Goal: Task Accomplishment & Management: Use online tool/utility

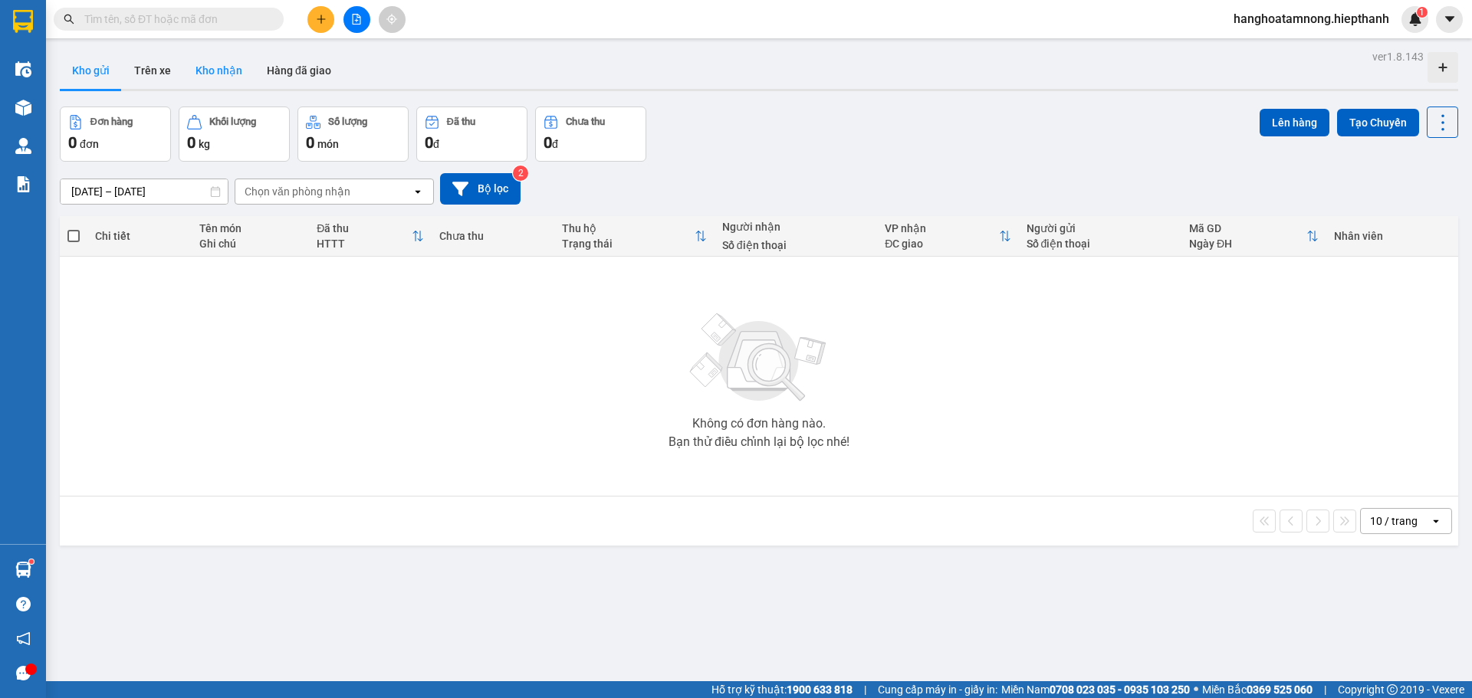
click at [214, 64] on button "Kho nhận" at bounding box center [218, 70] width 71 height 37
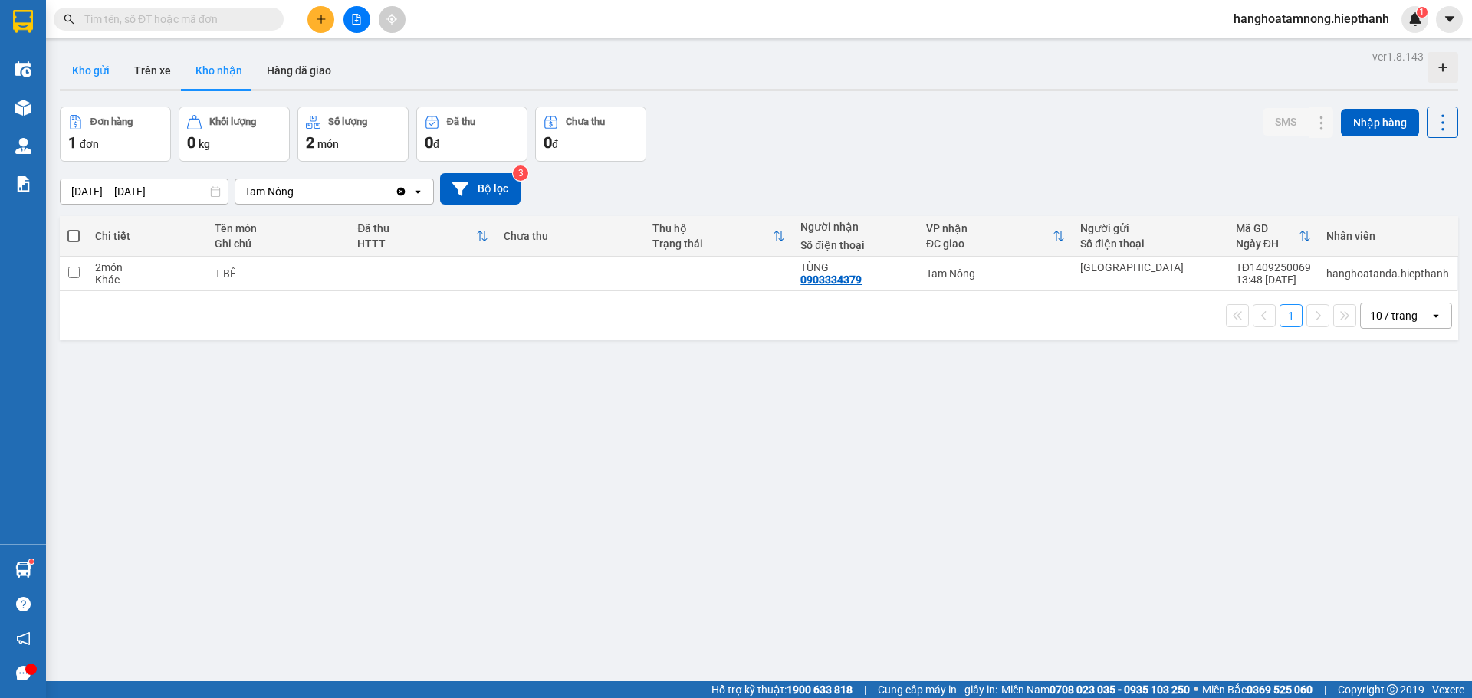
click at [96, 77] on button "Kho gửi" at bounding box center [91, 70] width 62 height 37
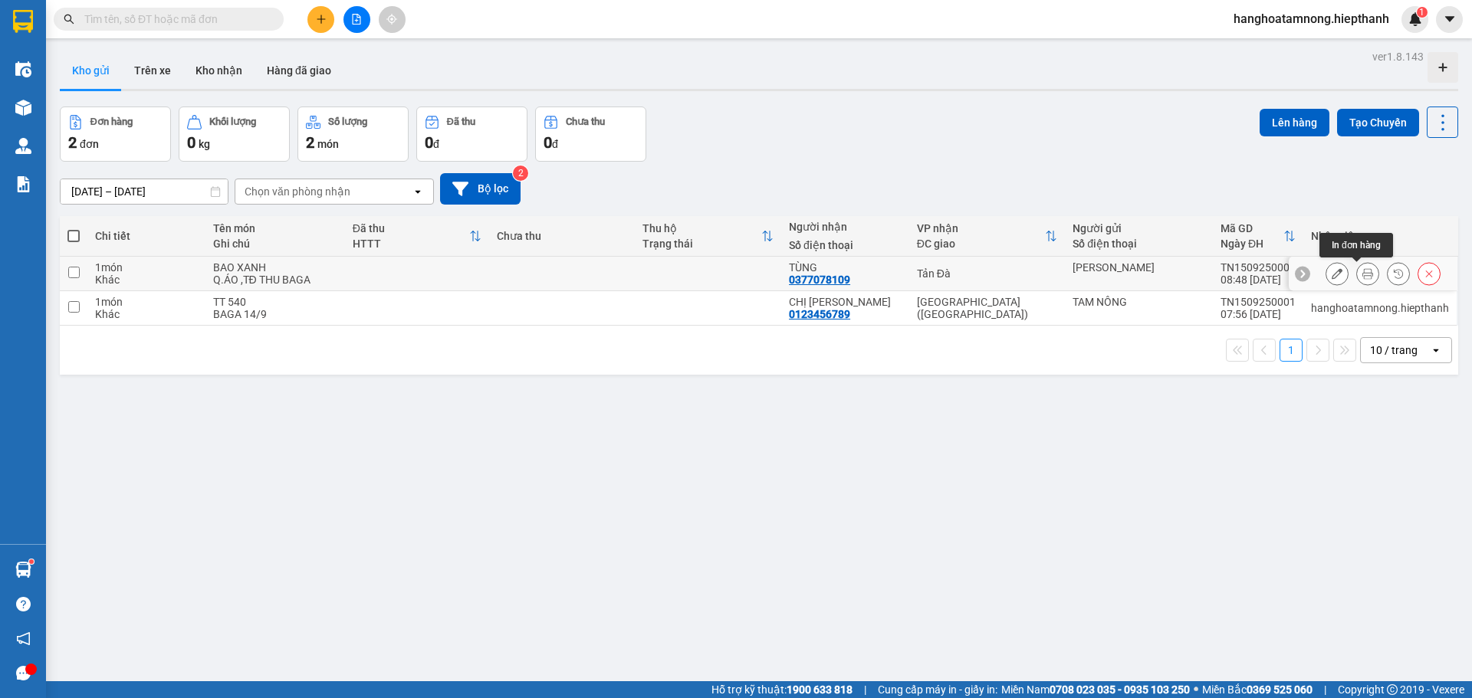
click at [1363, 276] on button at bounding box center [1367, 274] width 21 height 27
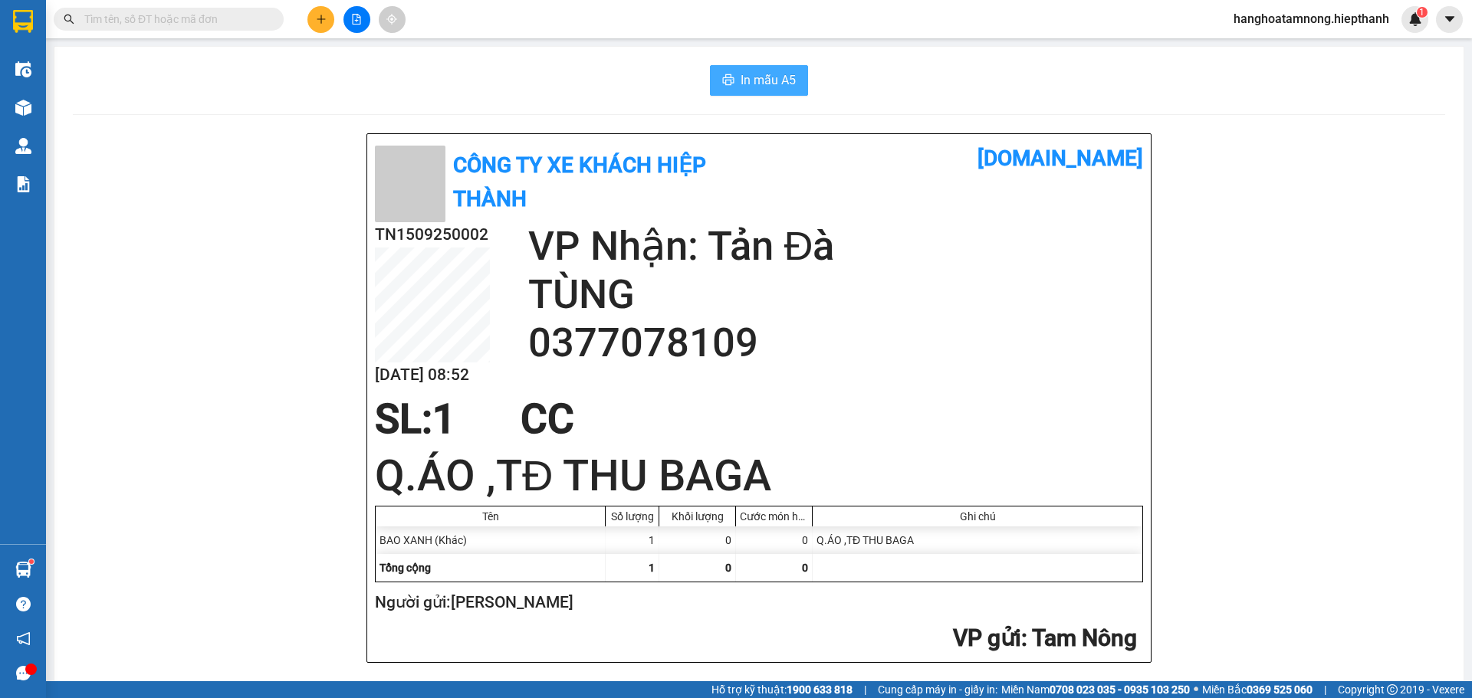
click at [799, 75] on button "In mẫu A5" at bounding box center [759, 80] width 98 height 31
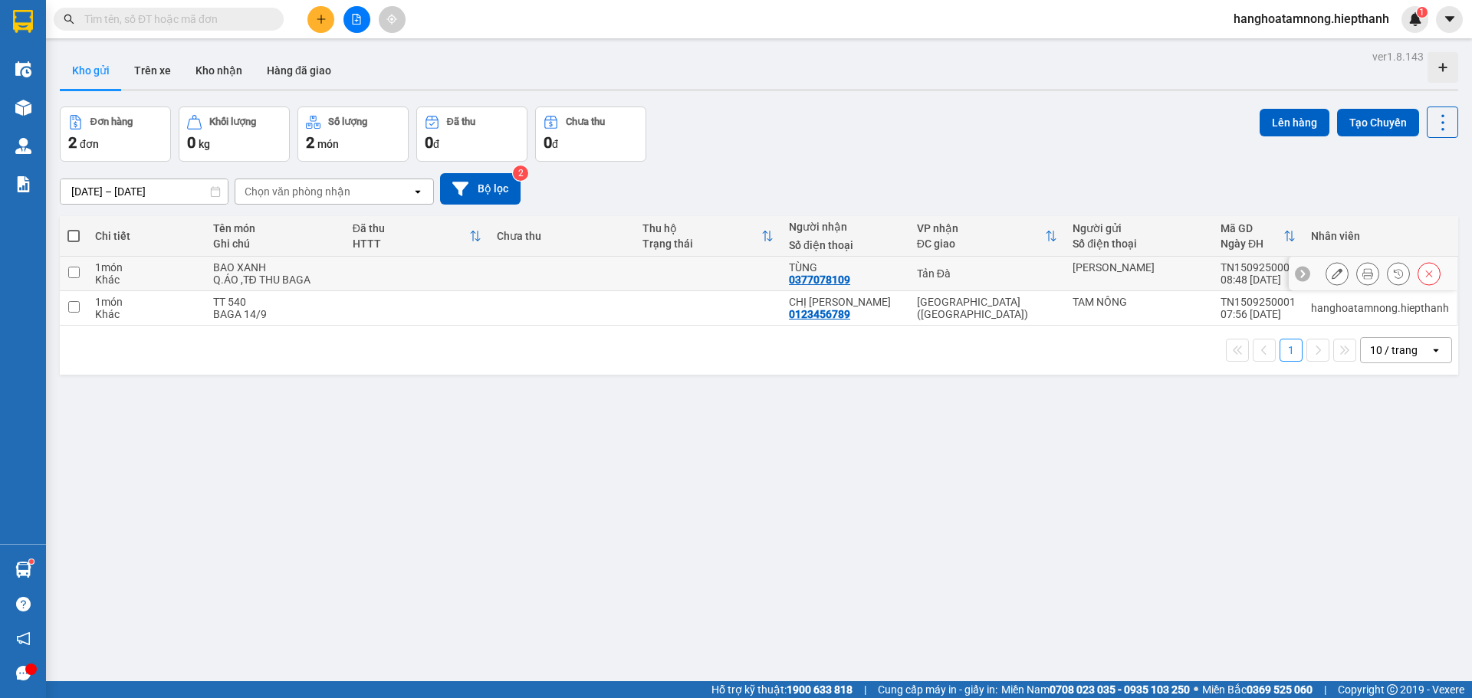
click at [79, 274] on input "checkbox" at bounding box center [73, 272] width 11 height 11
checkbox input "true"
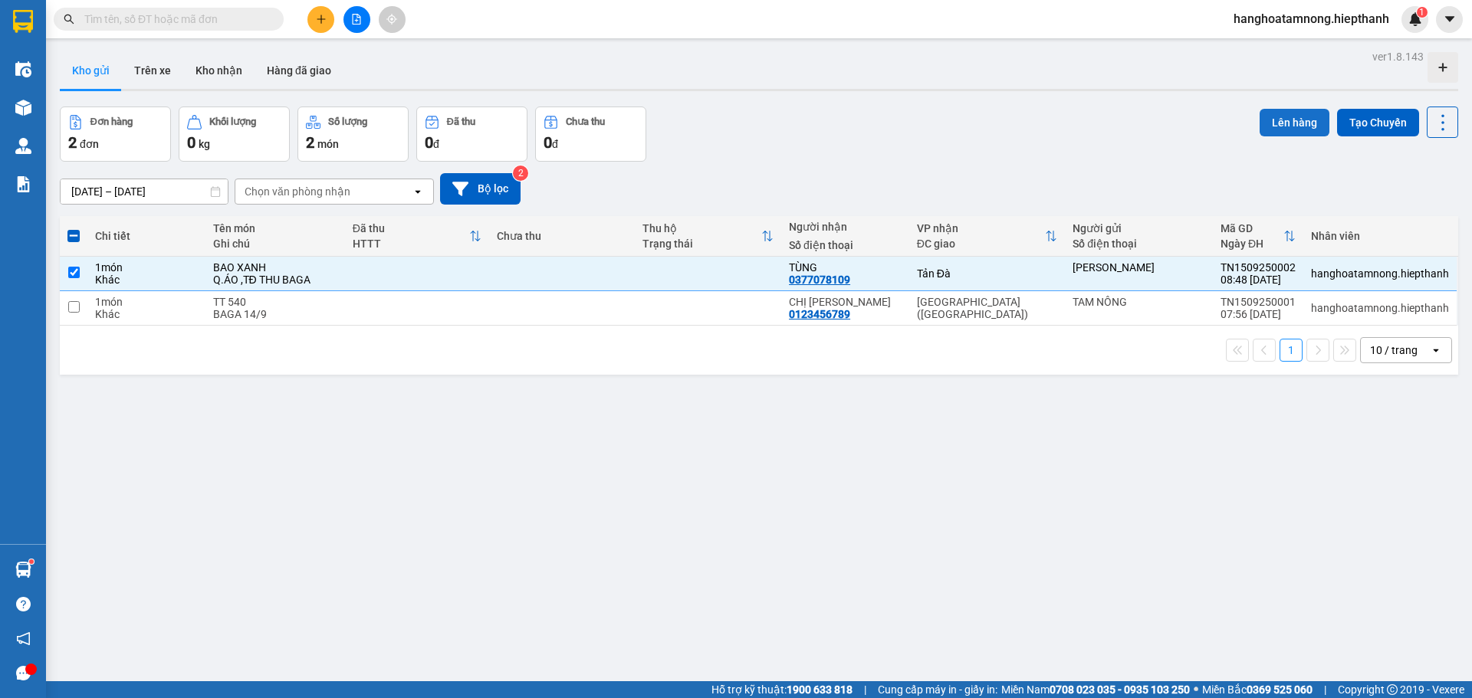
click at [1281, 119] on button "Lên hàng" at bounding box center [1294, 123] width 70 height 28
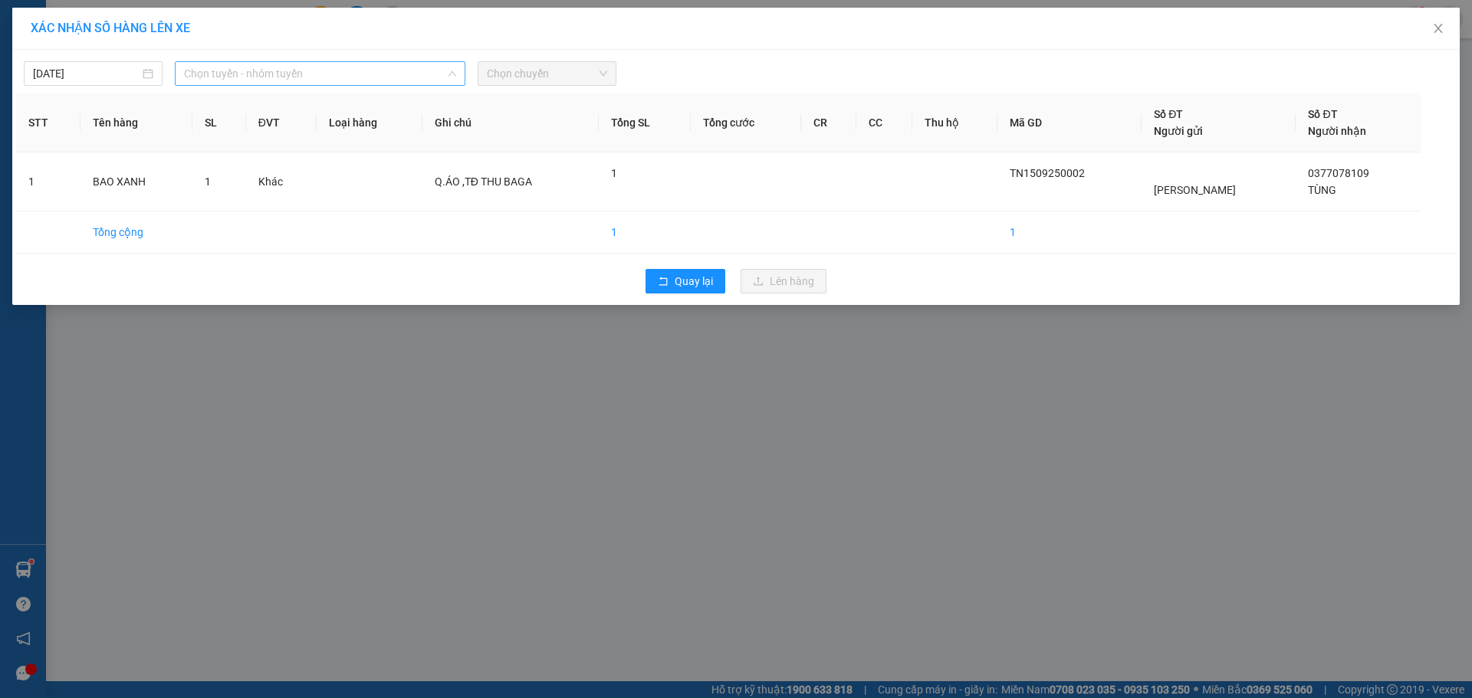
click at [234, 78] on span "Chọn tuyến - nhóm tuyến" at bounding box center [320, 73] width 272 height 23
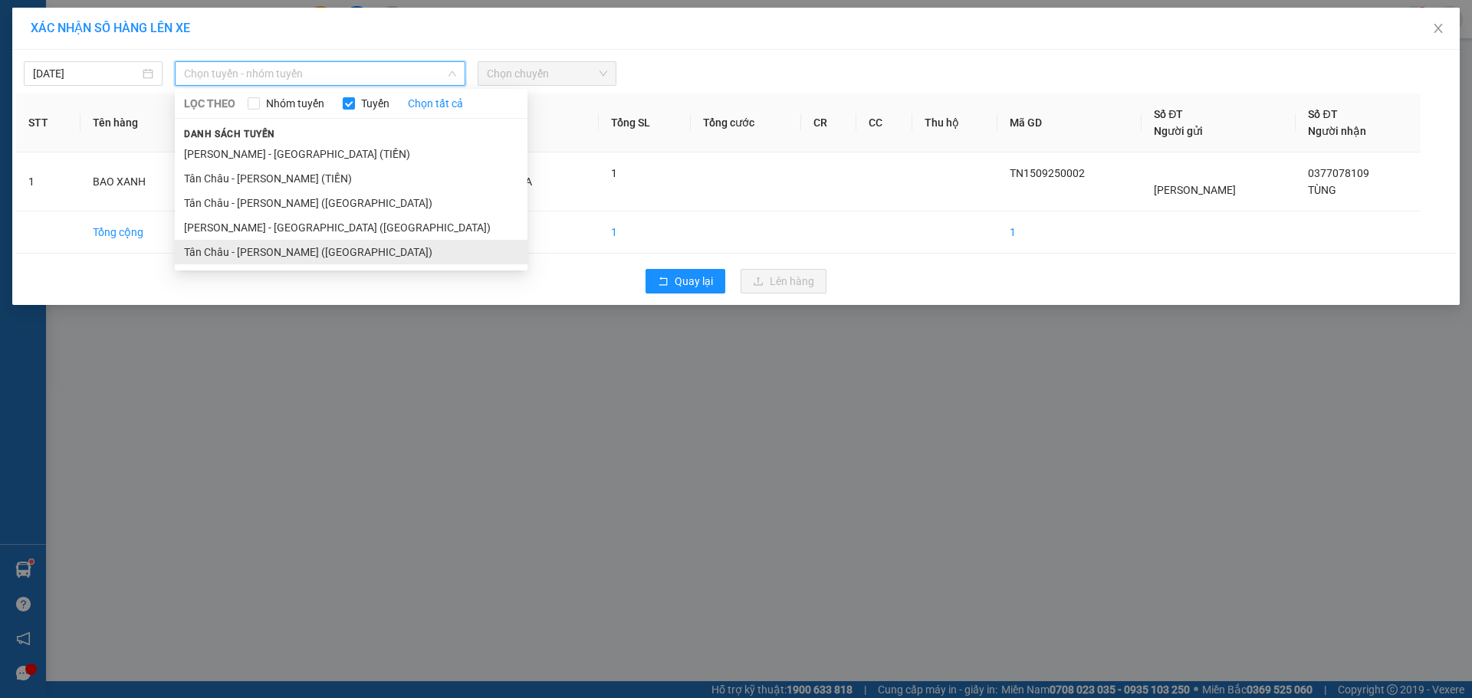
click at [208, 260] on li "Tân Châu - [PERSON_NAME] ([GEOGRAPHIC_DATA])" at bounding box center [351, 252] width 353 height 25
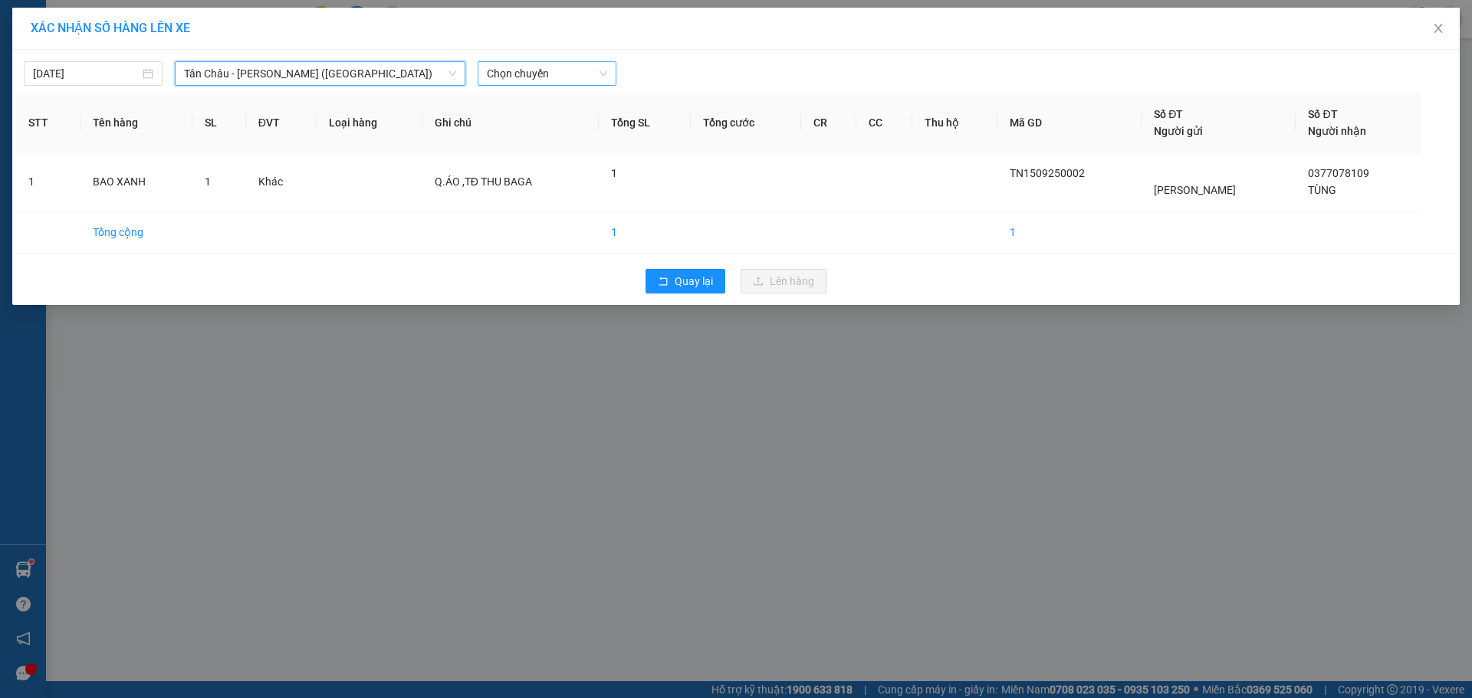
drag, startPoint x: 569, startPoint y: 74, endPoint x: 569, endPoint y: 87, distance: 13.8
click at [569, 75] on span "Chọn chuyến" at bounding box center [547, 73] width 120 height 23
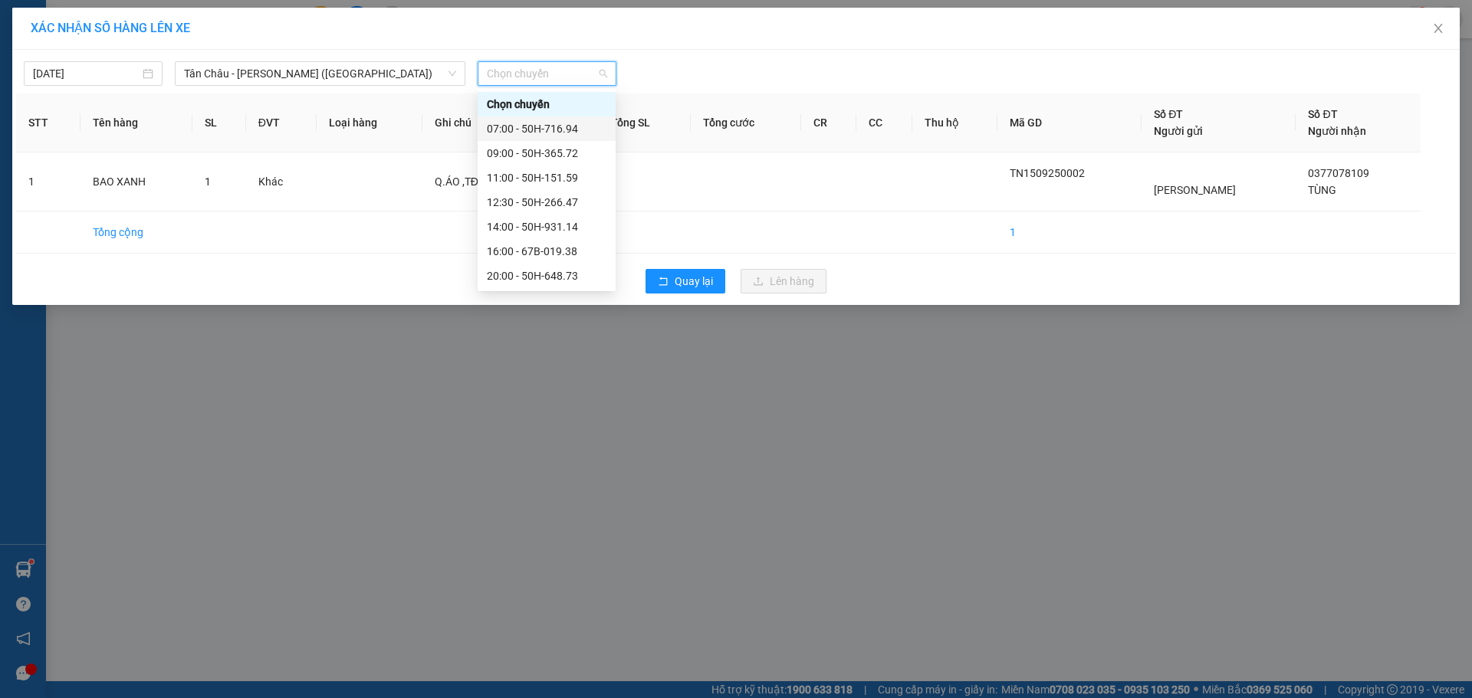
click at [532, 133] on div "07:00 - 50H-716.94" at bounding box center [547, 128] width 120 height 17
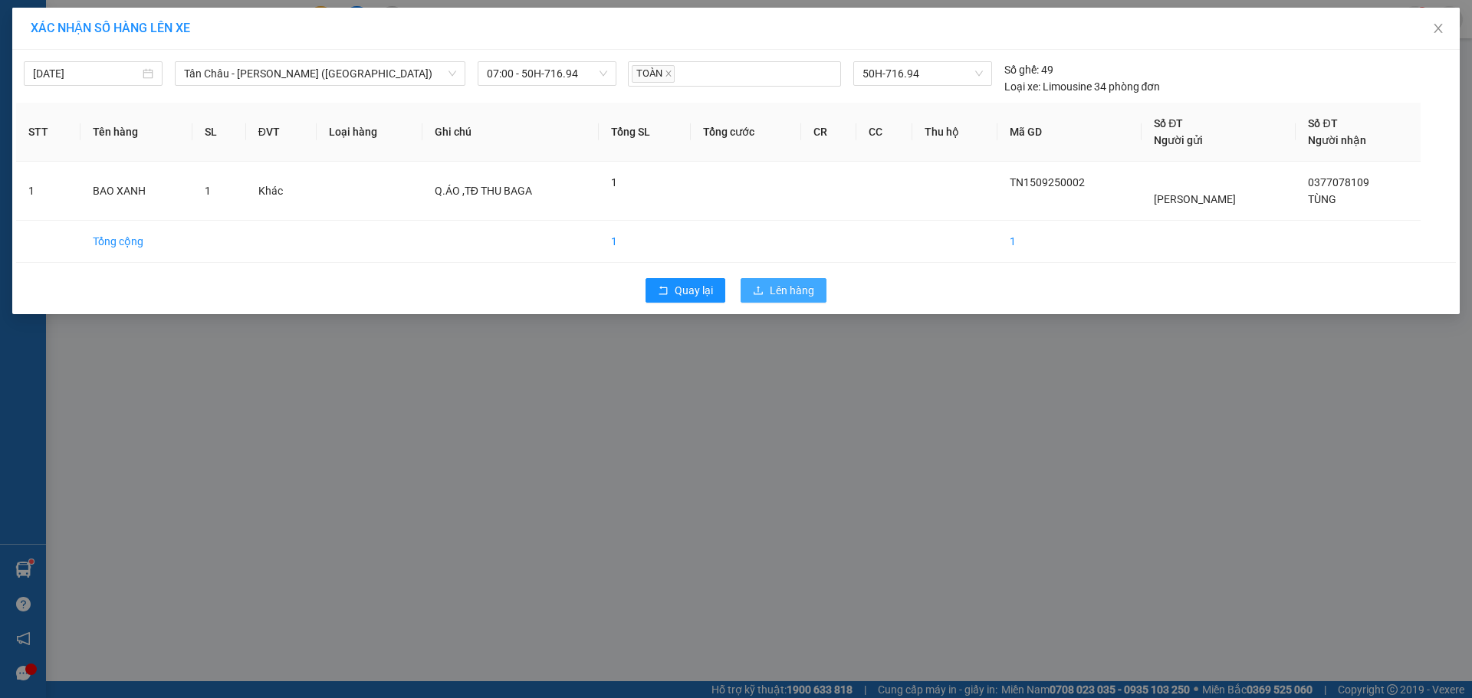
click at [769, 287] on span "Lên hàng" at bounding box center [791, 290] width 44 height 17
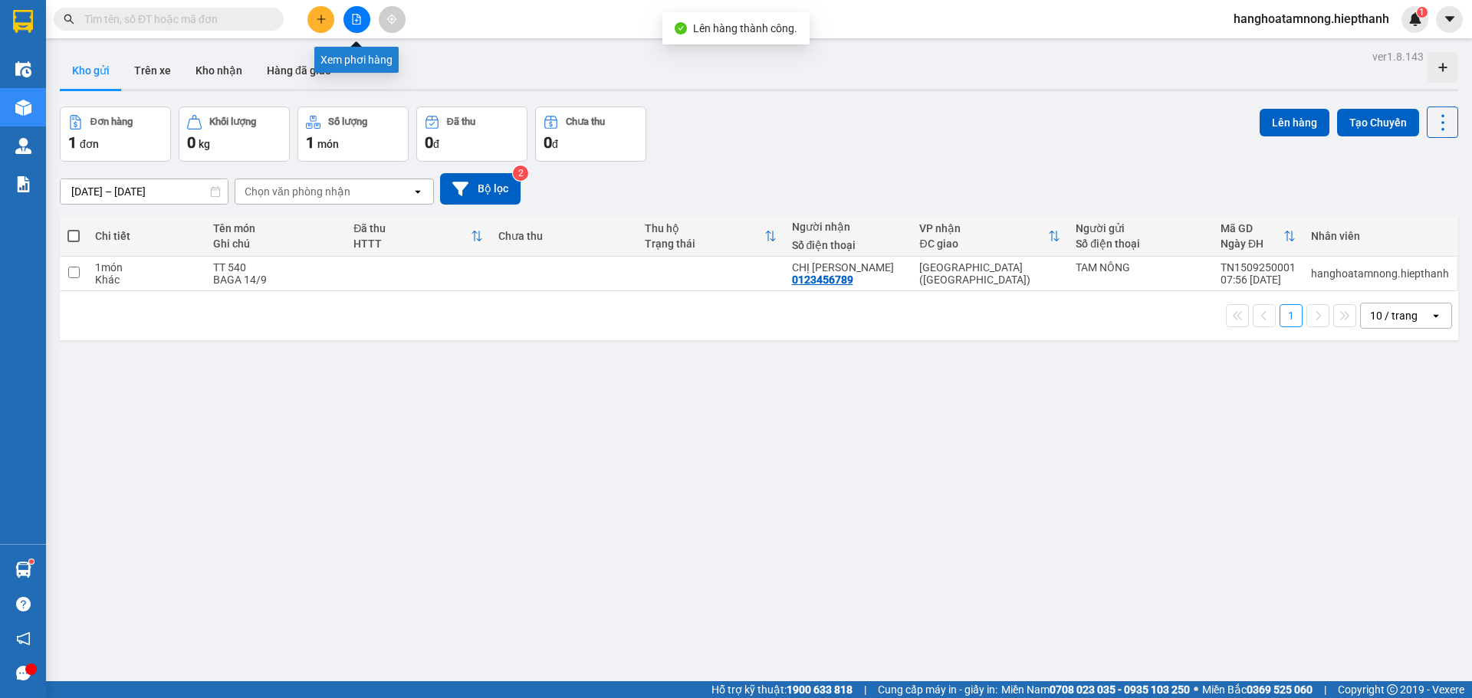
click at [351, 20] on icon "file-add" at bounding box center [356, 19] width 11 height 11
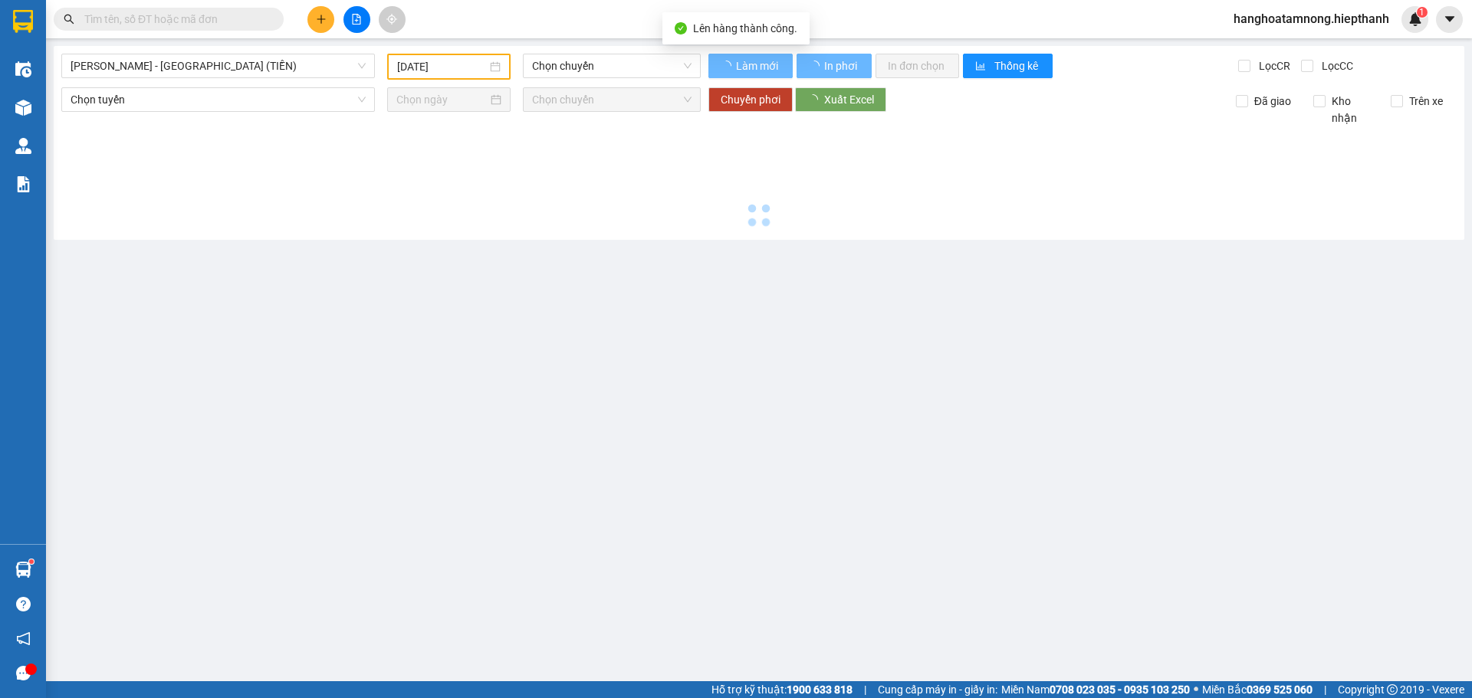
type input "[DATE]"
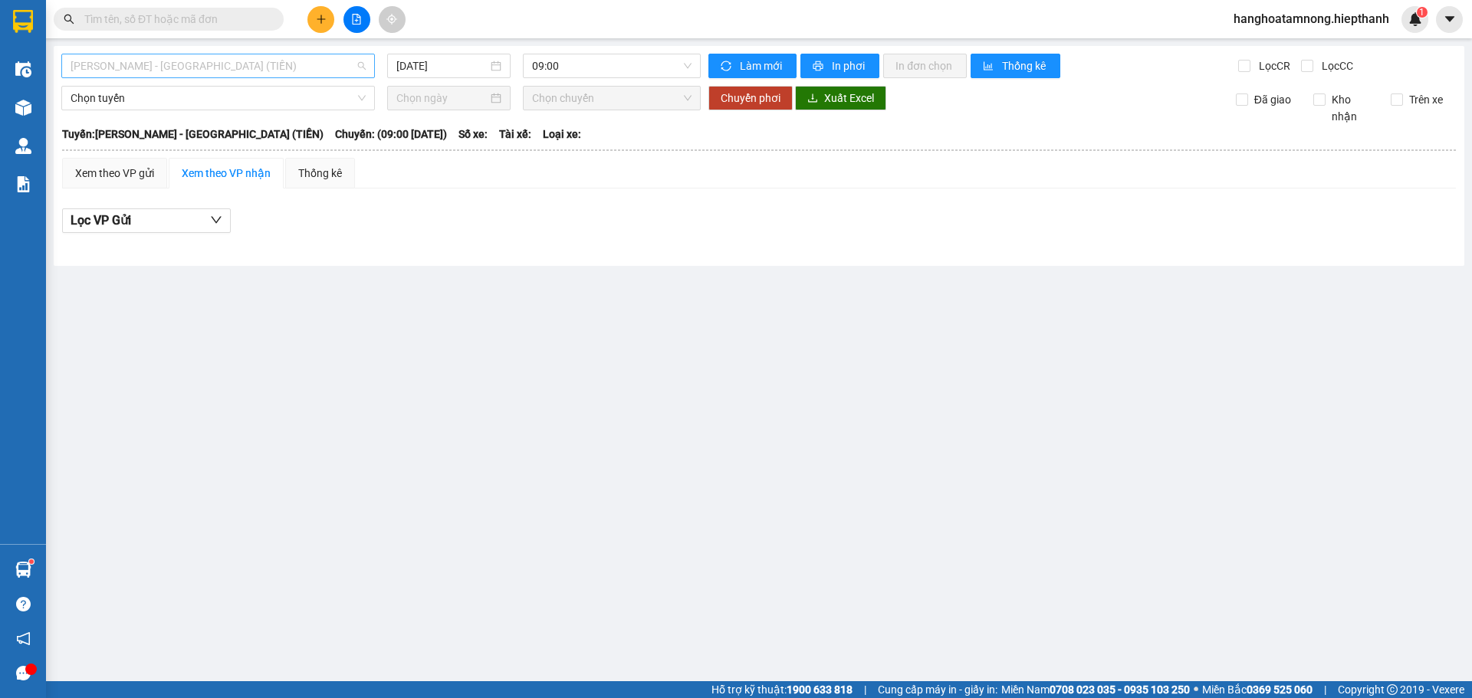
click at [195, 58] on span "[PERSON_NAME] - [GEOGRAPHIC_DATA] (TIỀN)" at bounding box center [218, 65] width 295 height 23
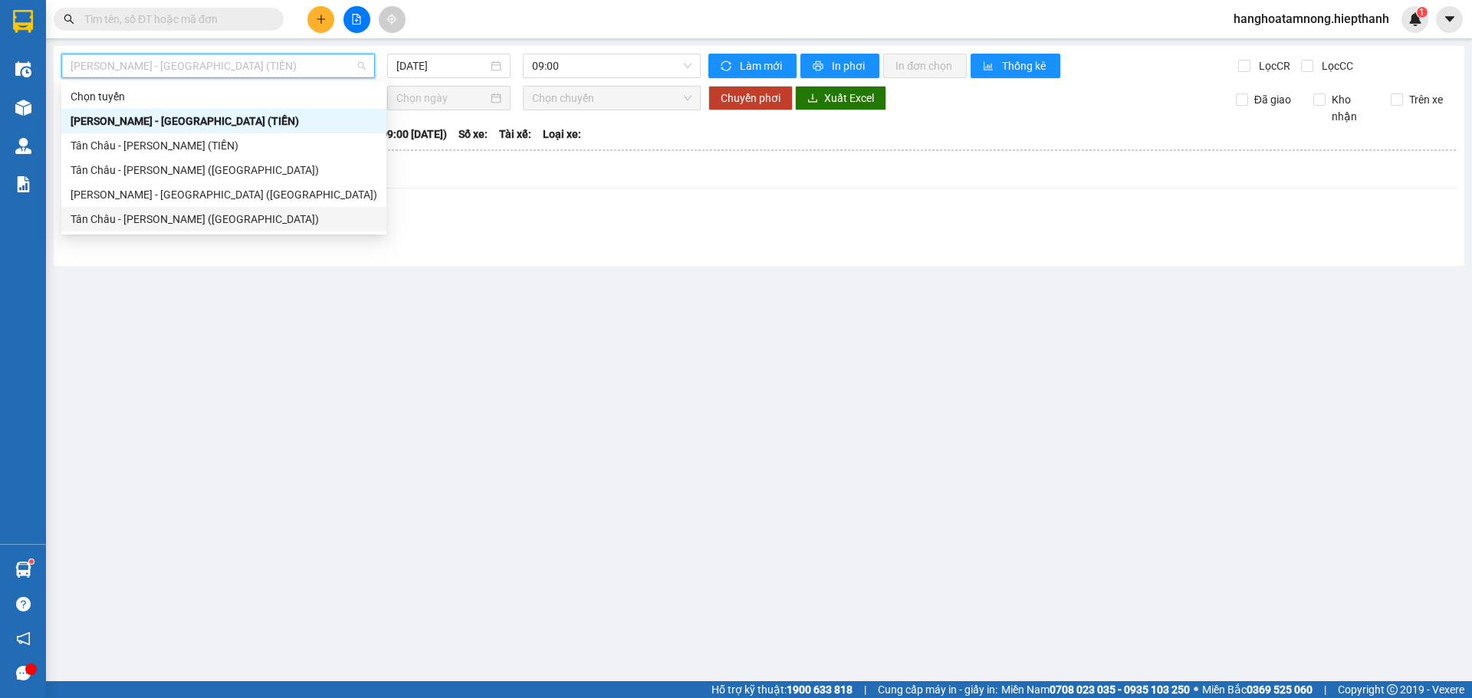
click at [149, 222] on div "Tân Châu - [PERSON_NAME] ([GEOGRAPHIC_DATA])" at bounding box center [224, 219] width 307 height 17
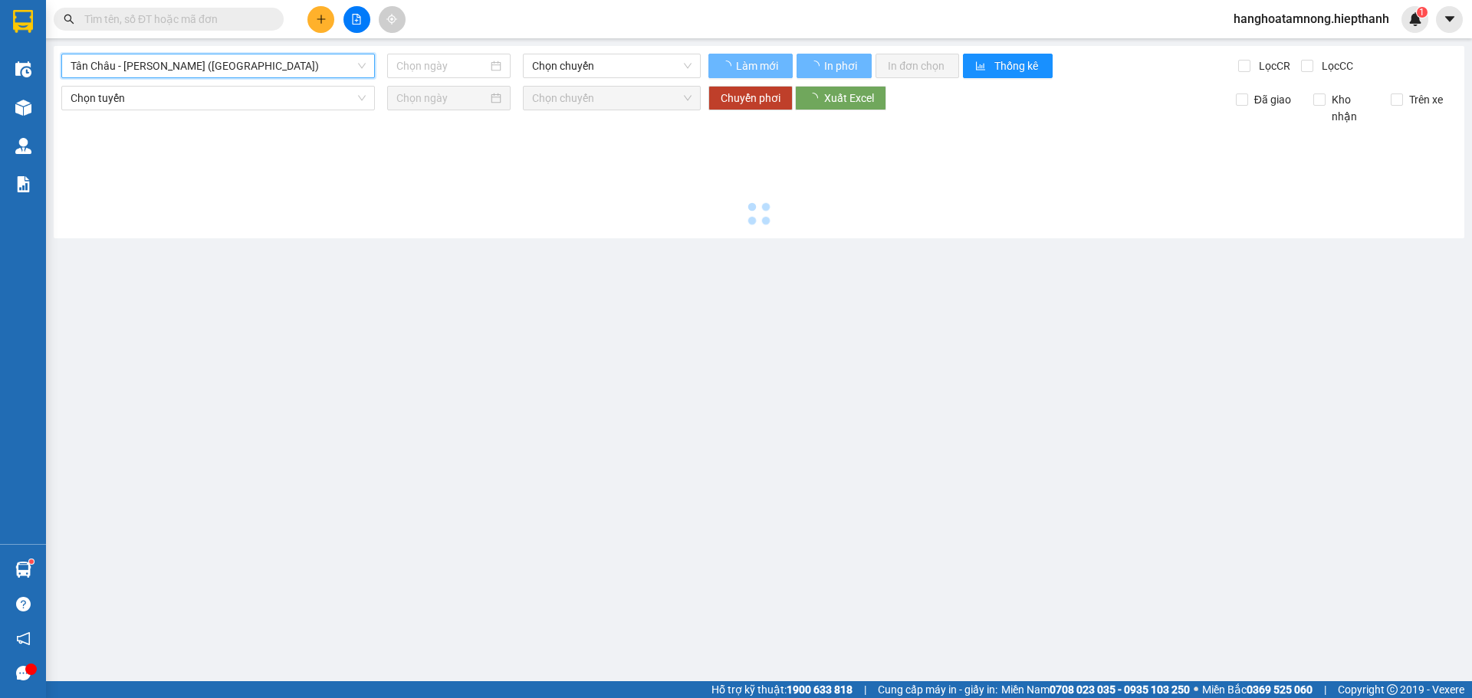
type input "[DATE]"
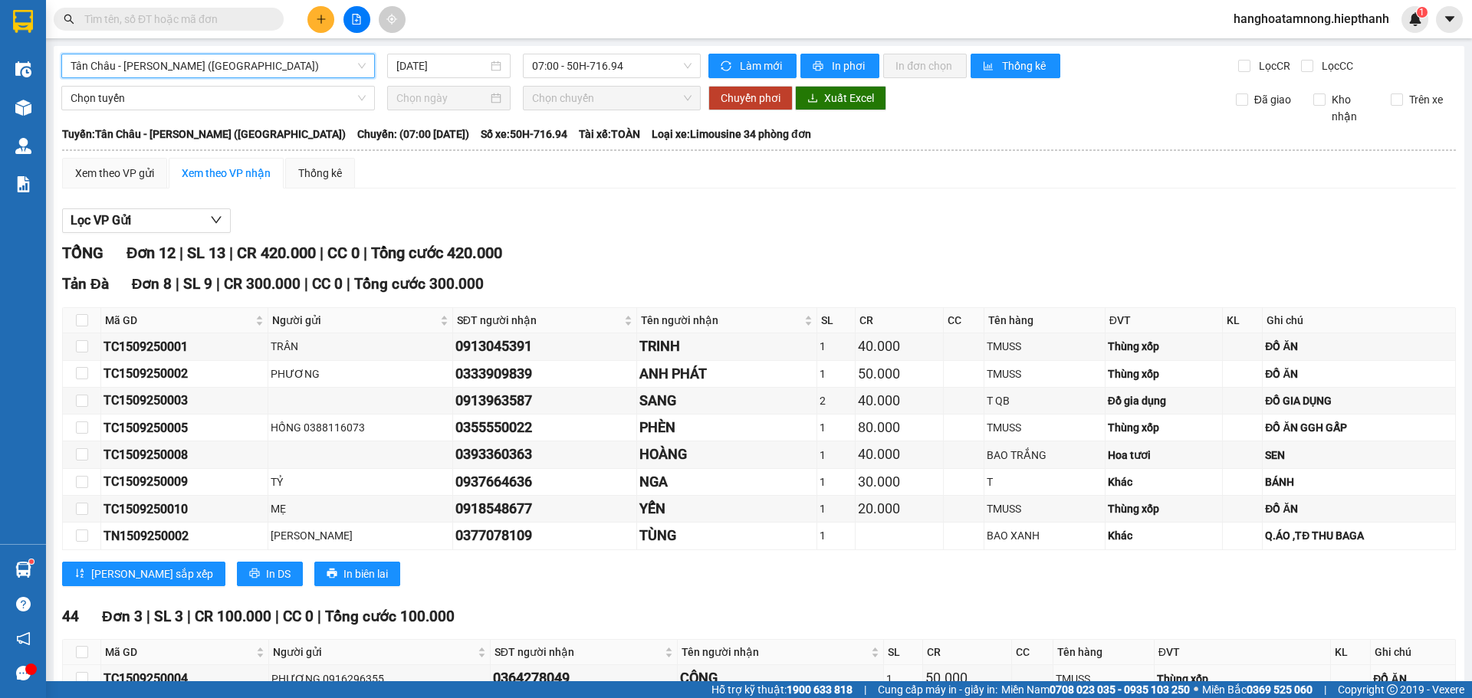
scroll to position [287, 0]
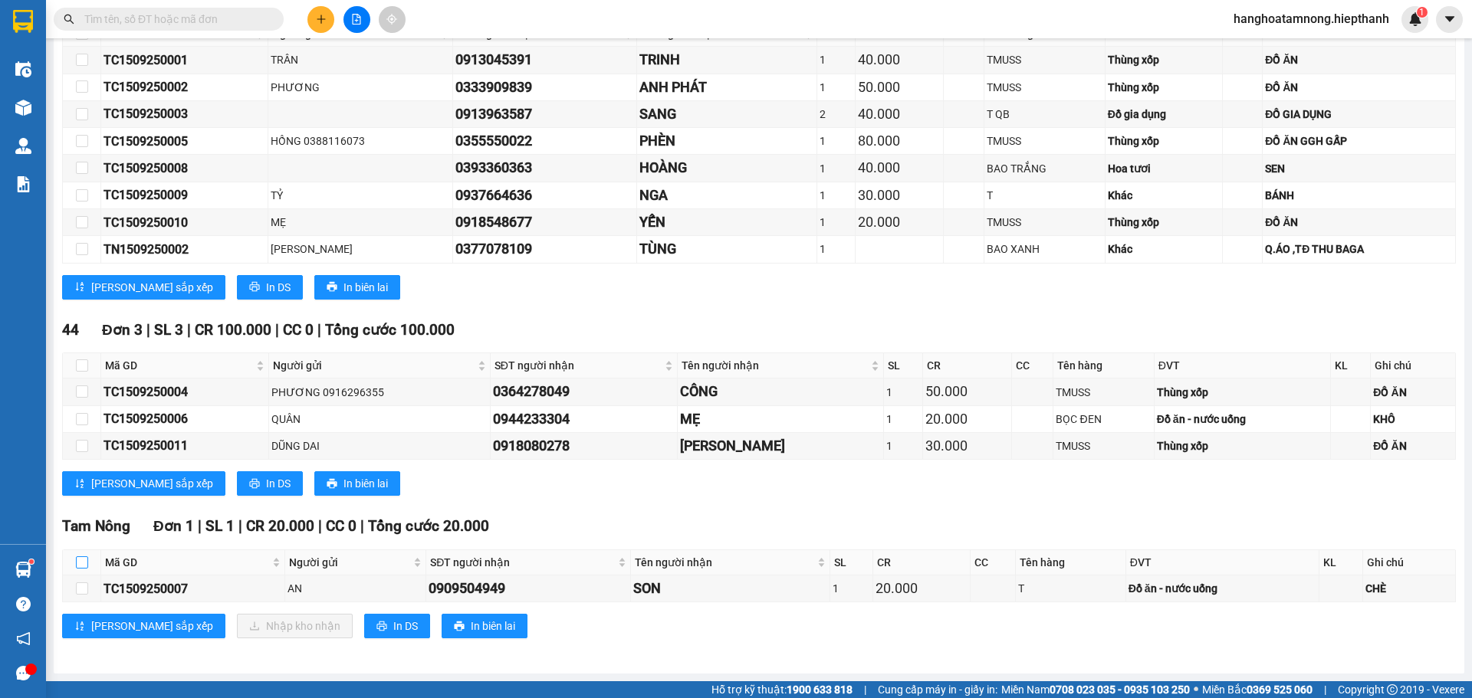
click at [81, 562] on input "checkbox" at bounding box center [82, 562] width 12 height 12
checkbox input "true"
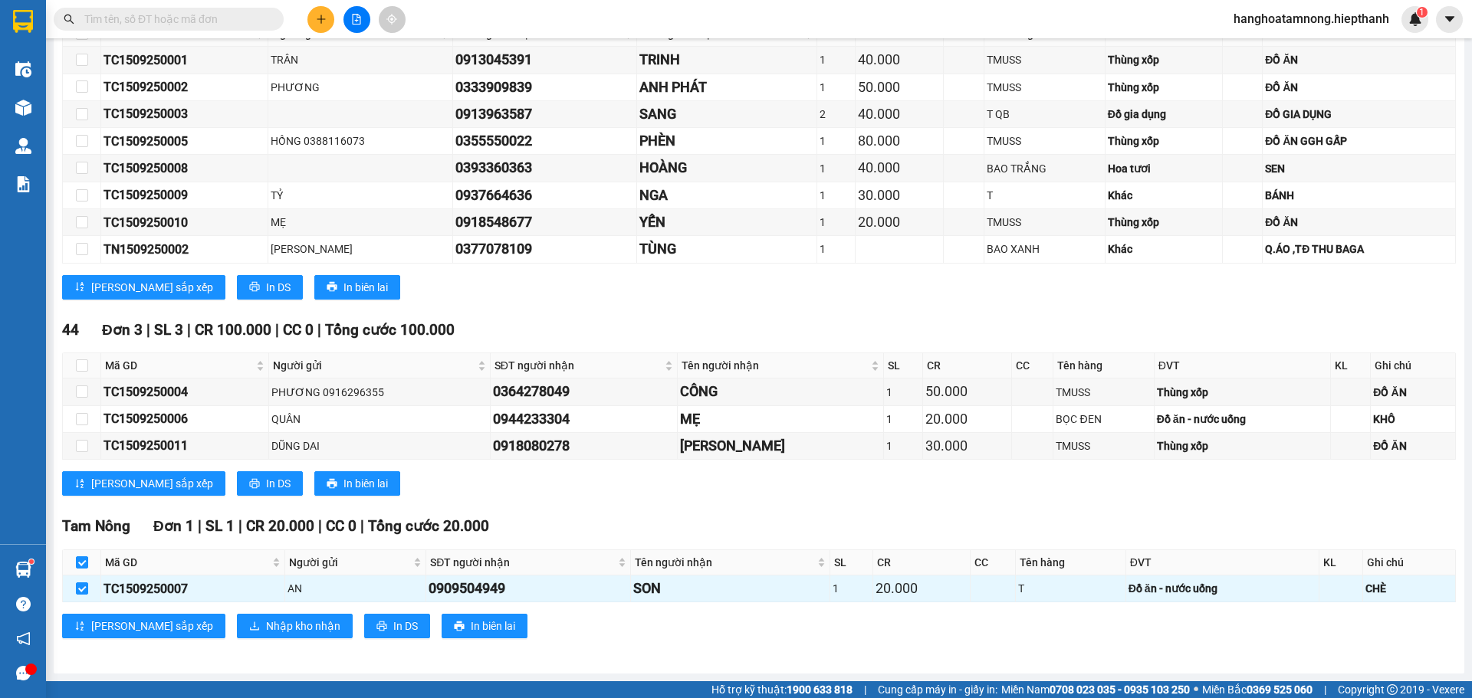
checkbox input "true"
click at [249, 622] on icon "download" at bounding box center [254, 626] width 11 height 11
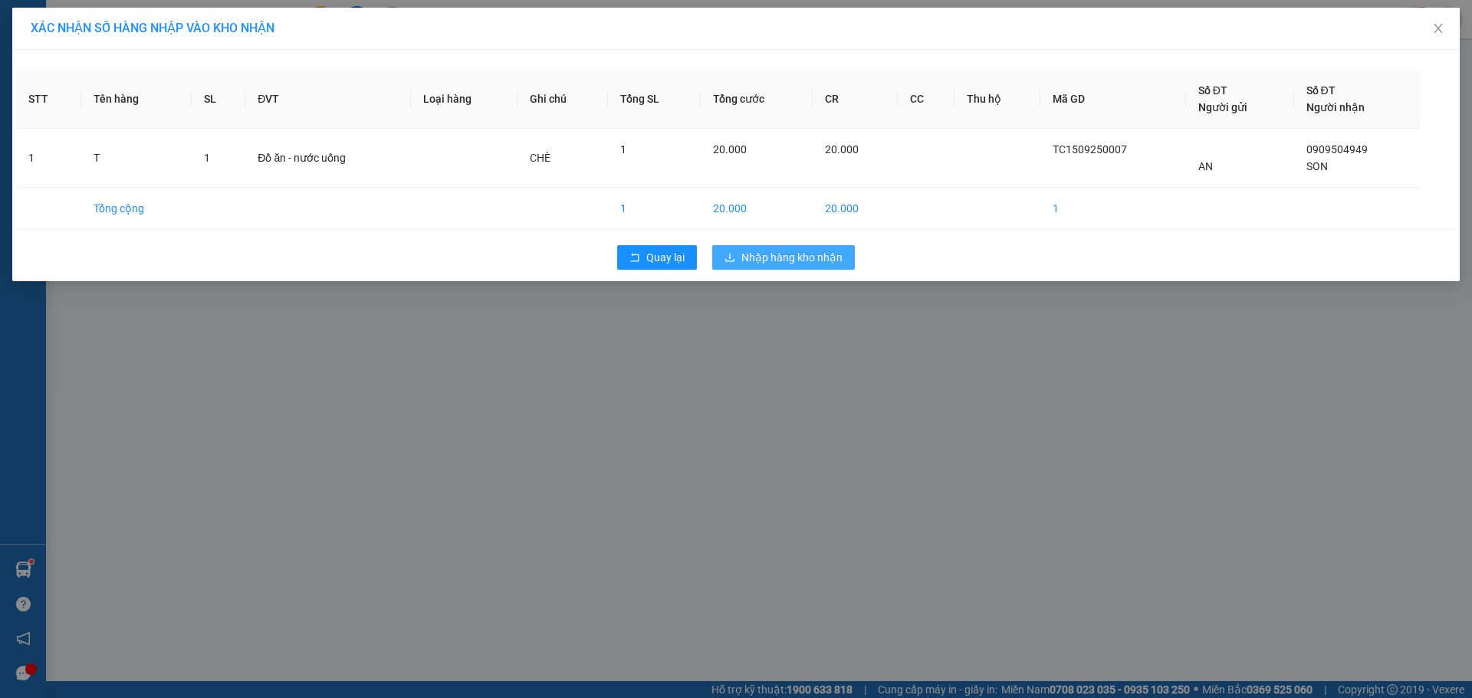
click at [804, 253] on span "Nhập hàng kho nhận" at bounding box center [791, 257] width 101 height 17
